Goal: Task Accomplishment & Management: Use online tool/utility

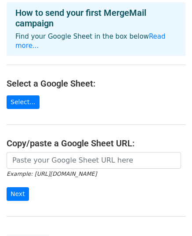
scroll to position [44, 0]
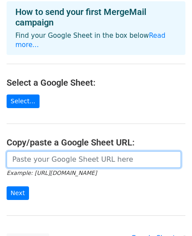
click at [40, 154] on input "url" at bounding box center [94, 159] width 175 height 17
click at [88, 153] on input "url" at bounding box center [94, 159] width 175 height 17
paste input "https://docs.google.com/spreadsheets/d/18GMJLrGwKz_kHd_zBwwu_EzpdHTFvps78BMW4Vw…"
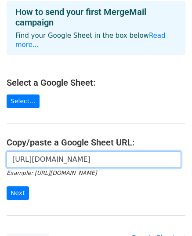
scroll to position [0, 206]
type input "https://docs.google.com/spreadsheets/d/18GMJLrGwKz_kHd_zBwwu_EzpdHTFvps78BMW4Vw…"
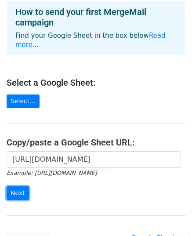
scroll to position [0, 0]
click at [11, 186] on input "Next" at bounding box center [18, 193] width 22 height 14
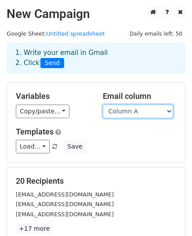
click at [125, 113] on select "Column A" at bounding box center [138, 112] width 70 height 14
click at [103, 105] on select "Column A" at bounding box center [138, 112] width 70 height 14
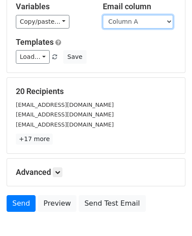
scroll to position [132, 0]
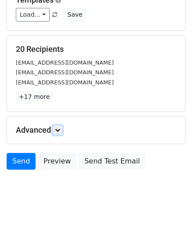
click at [59, 131] on icon at bounding box center [57, 130] width 5 height 5
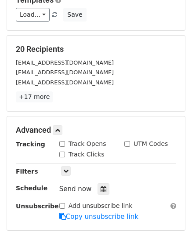
click at [65, 143] on input "Track Opens" at bounding box center [62, 144] width 6 height 6
checkbox input "true"
click at [63, 152] on input "Track Clicks" at bounding box center [62, 155] width 6 height 6
checkbox input "true"
click at [101, 186] on icon at bounding box center [104, 189] width 6 height 6
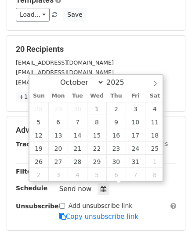
type input "2025-10-01 12:00"
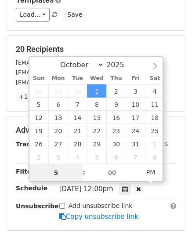
type input "5"
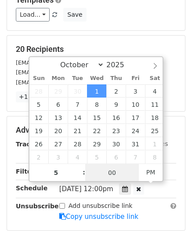
type input "2025-10-01 17:00"
type input "05"
click at [114, 174] on input "00" at bounding box center [112, 173] width 54 height 18
type input "50"
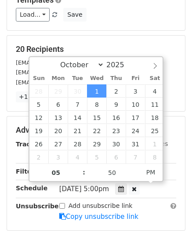
type input "2025-10-01 17:50"
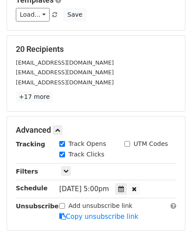
click at [26, 219] on div "Unsubscribe" at bounding box center [31, 211] width 44 height 20
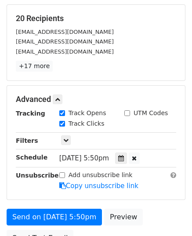
scroll to position [220, 0]
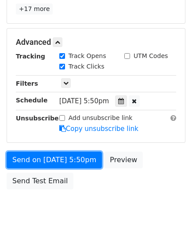
click at [67, 156] on link "Send on Oct 1 at 5:50pm" at bounding box center [54, 160] width 95 height 17
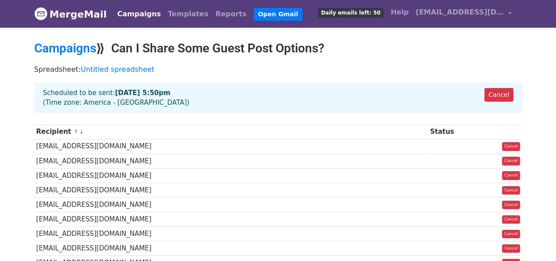
click at [306, 145] on td "[EMAIL_ADDRESS][DOMAIN_NAME]" at bounding box center [231, 146] width 394 height 15
click at [302, 157] on td "[EMAIL_ADDRESS][DOMAIN_NAME]" at bounding box center [231, 161] width 394 height 15
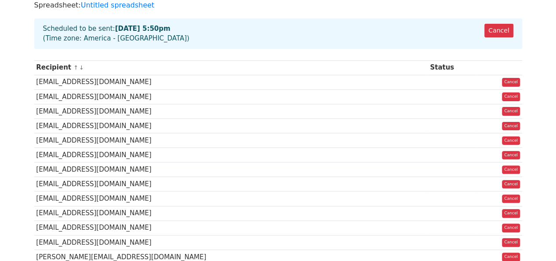
scroll to position [68, 0]
